Goal: Transaction & Acquisition: Purchase product/service

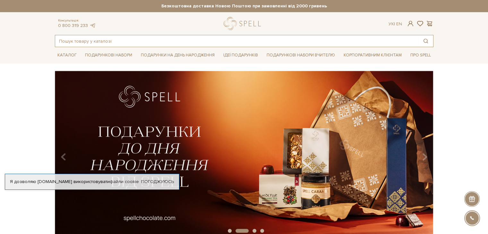
click at [70, 41] on input "text" at bounding box center [236, 41] width 363 height 12
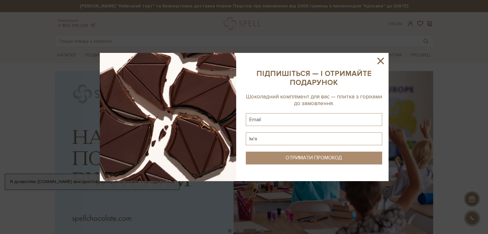
drag, startPoint x: 388, startPoint y: 65, endPoint x: 383, endPoint y: 61, distance: 6.0
click at [388, 65] on sys-column-static at bounding box center [314, 117] width 149 height 128
click at [383, 61] on icon at bounding box center [380, 61] width 11 height 11
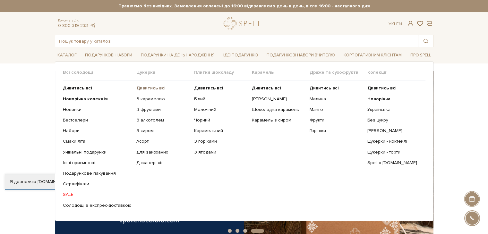
click at [149, 86] on b "Дивитись всі" at bounding box center [150, 87] width 29 height 5
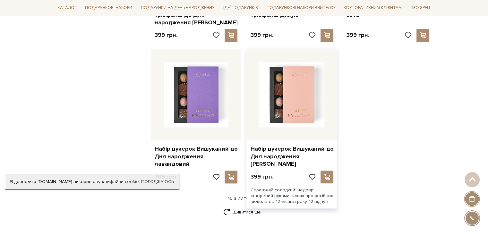
scroll to position [867, 0]
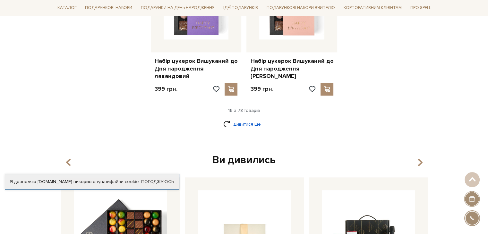
click at [240, 119] on link "Дивитися ще" at bounding box center [244, 124] width 42 height 11
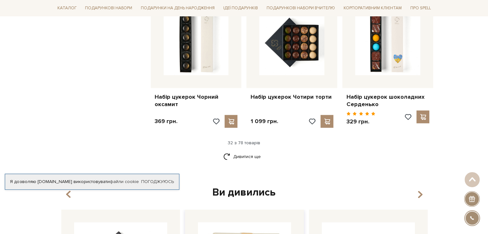
scroll to position [1606, 0]
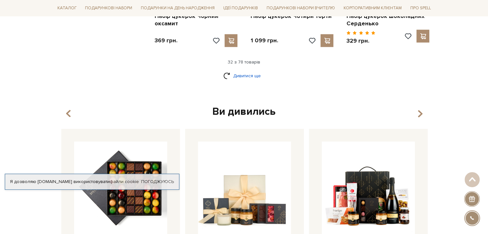
click at [241, 70] on link "Дивитися ще" at bounding box center [244, 75] width 42 height 11
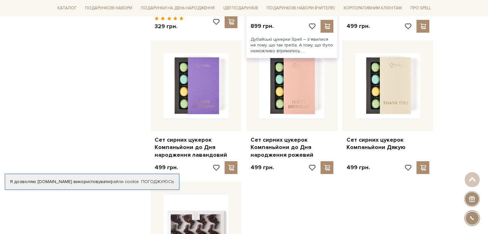
scroll to position [2312, 0]
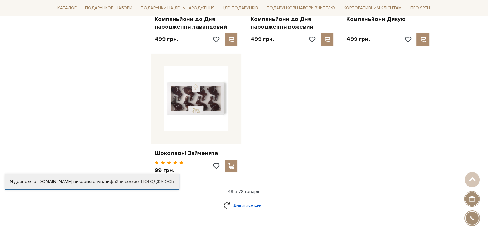
click at [241, 200] on link "Дивитися ще" at bounding box center [244, 205] width 42 height 11
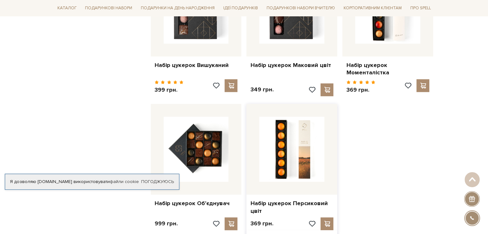
scroll to position [3083, 0]
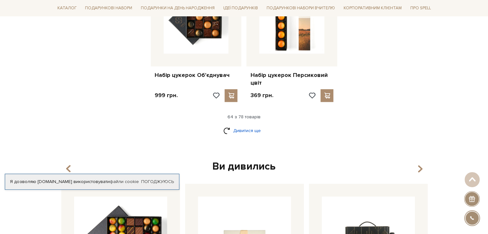
click at [241, 125] on link "Дивитися ще" at bounding box center [244, 130] width 42 height 11
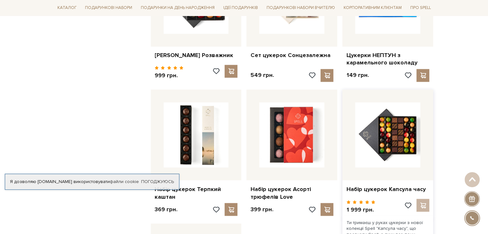
scroll to position [3628, 0]
